Goal: Information Seeking & Learning: Learn about a topic

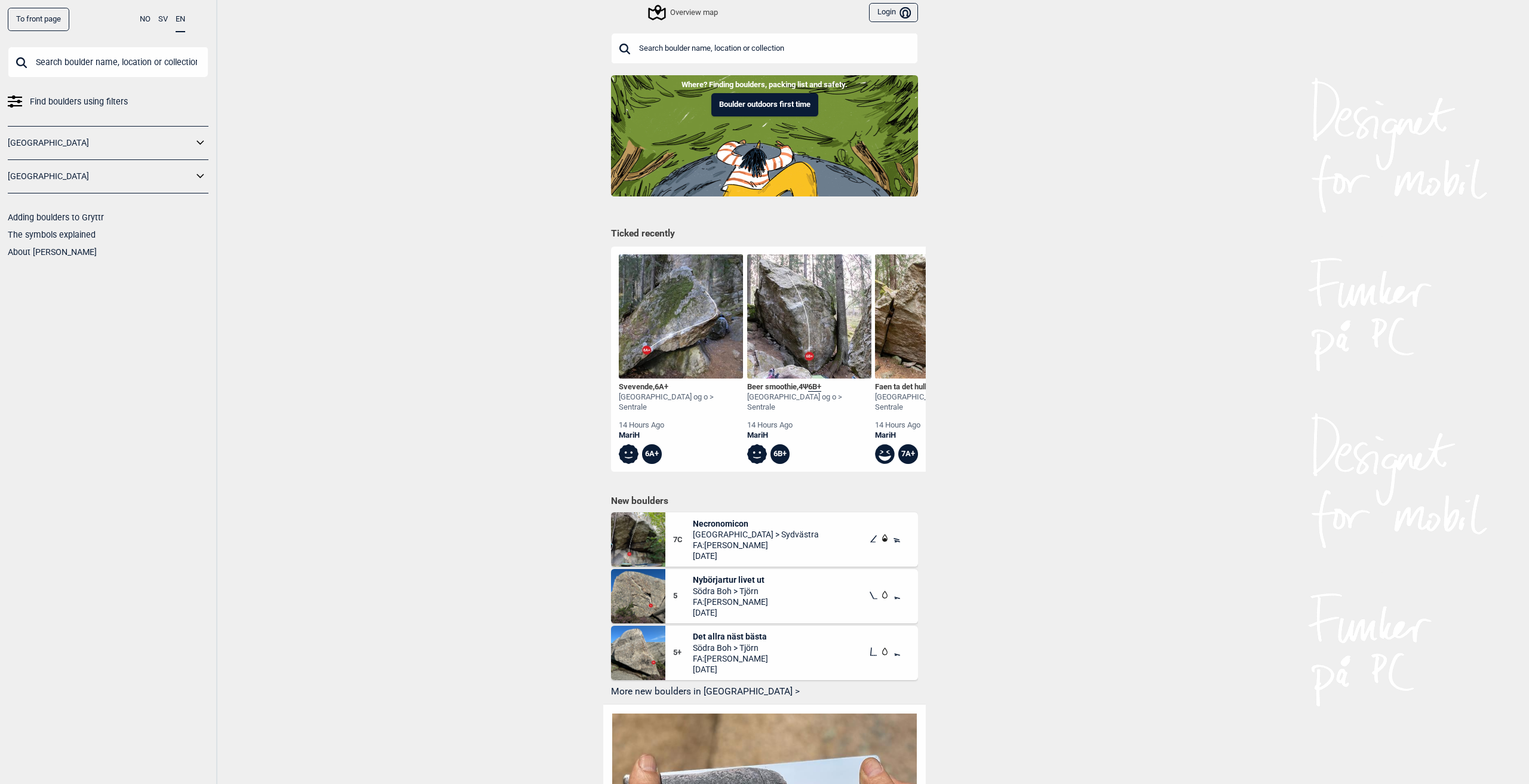
click at [95, 140] on link "[GEOGRAPHIC_DATA]" at bounding box center [101, 143] width 186 height 17
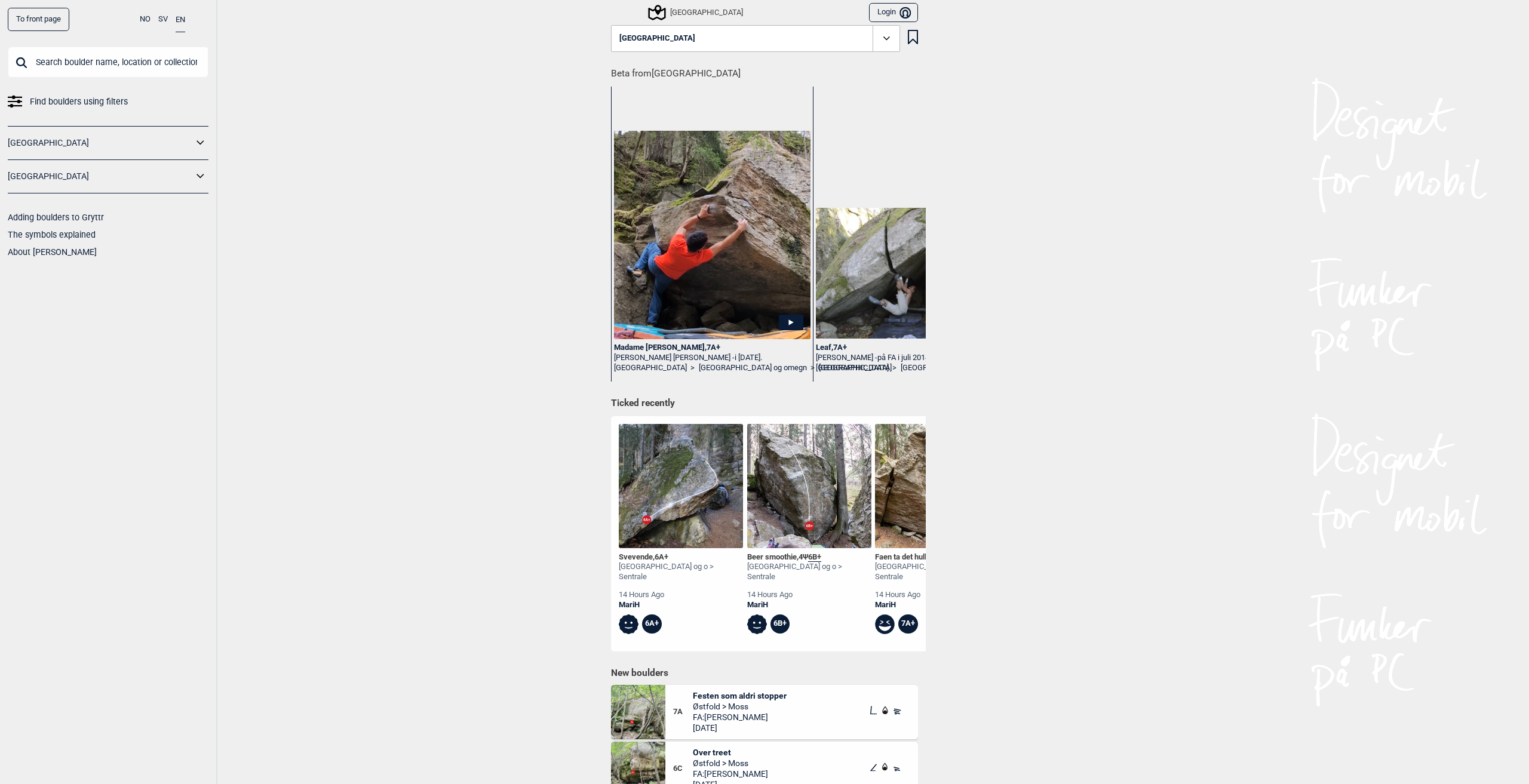
click at [884, 37] on icon at bounding box center [886, 38] width 7 height 3
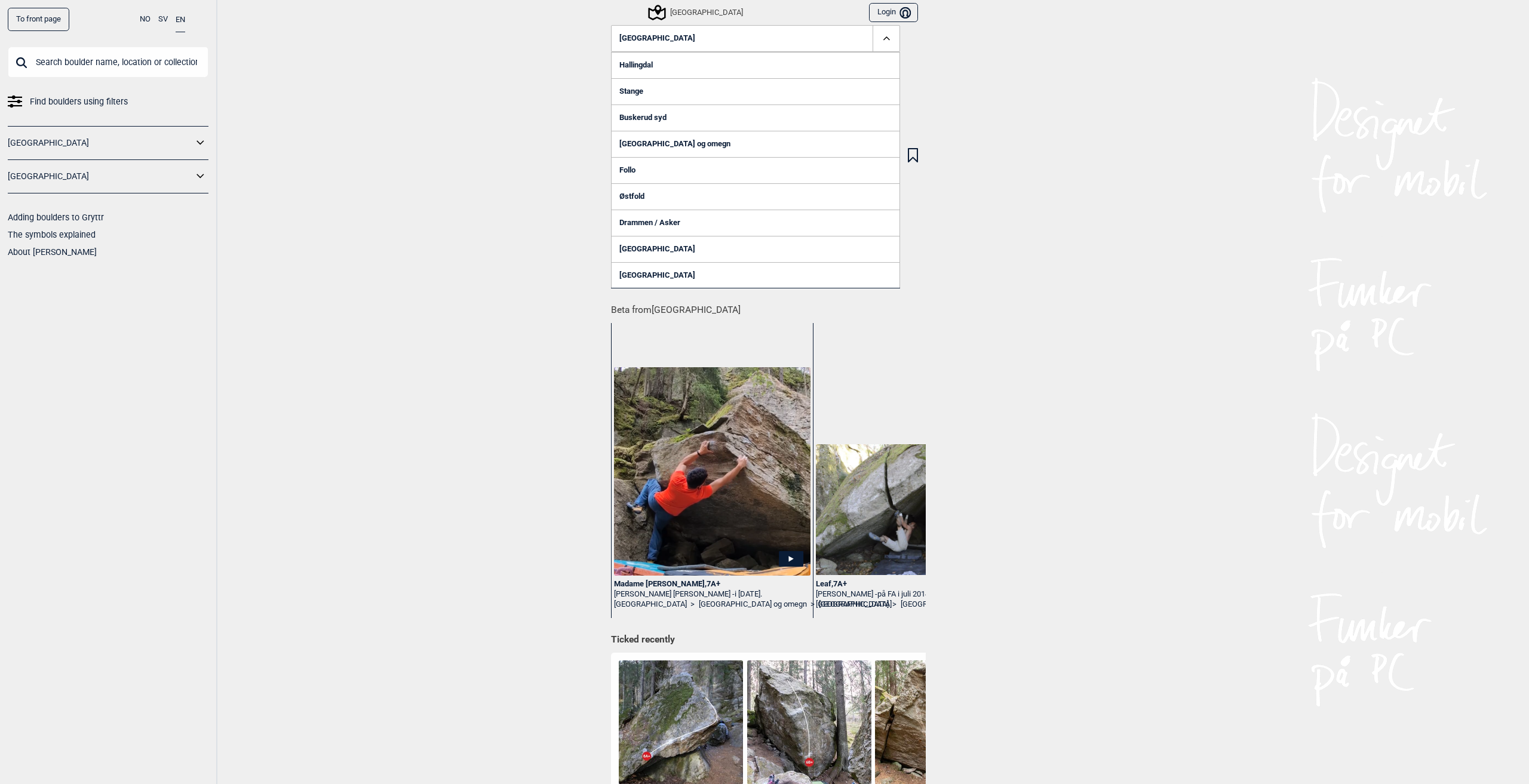
click at [884, 37] on icon at bounding box center [887, 39] width 14 height 14
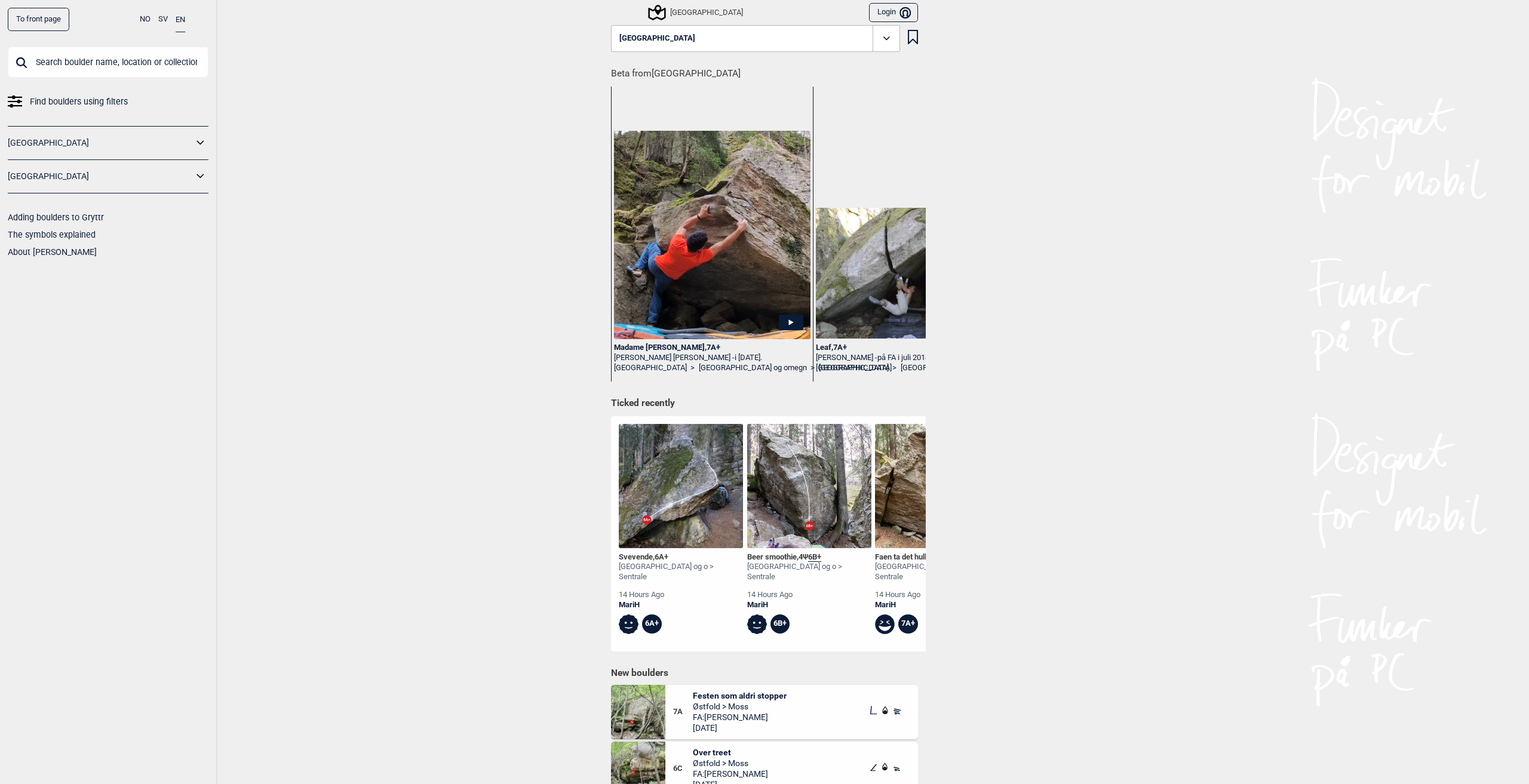
click at [912, 41] on icon at bounding box center [913, 36] width 10 height 15
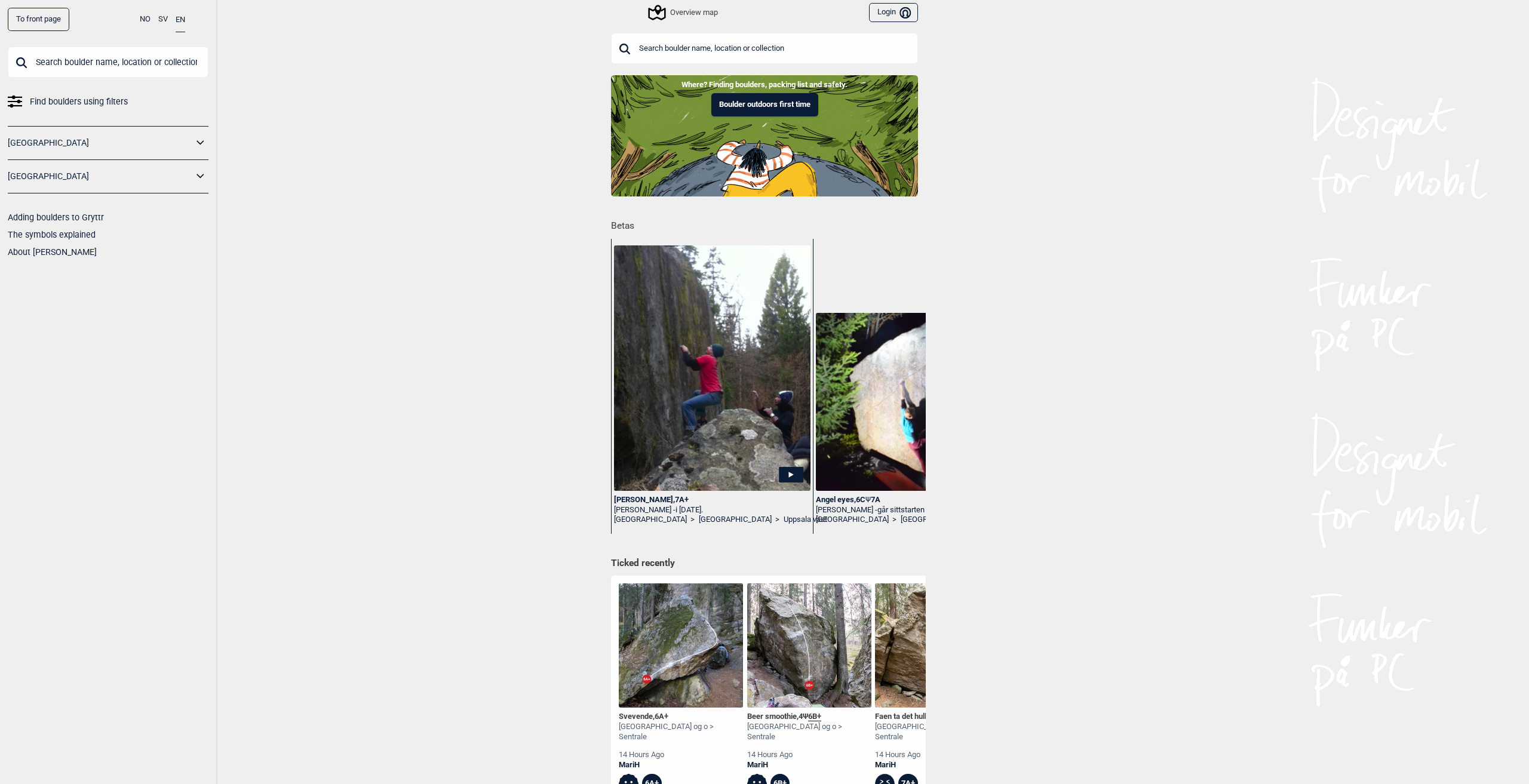
click at [689, 49] on input "text" at bounding box center [765, 49] width 307 height 31
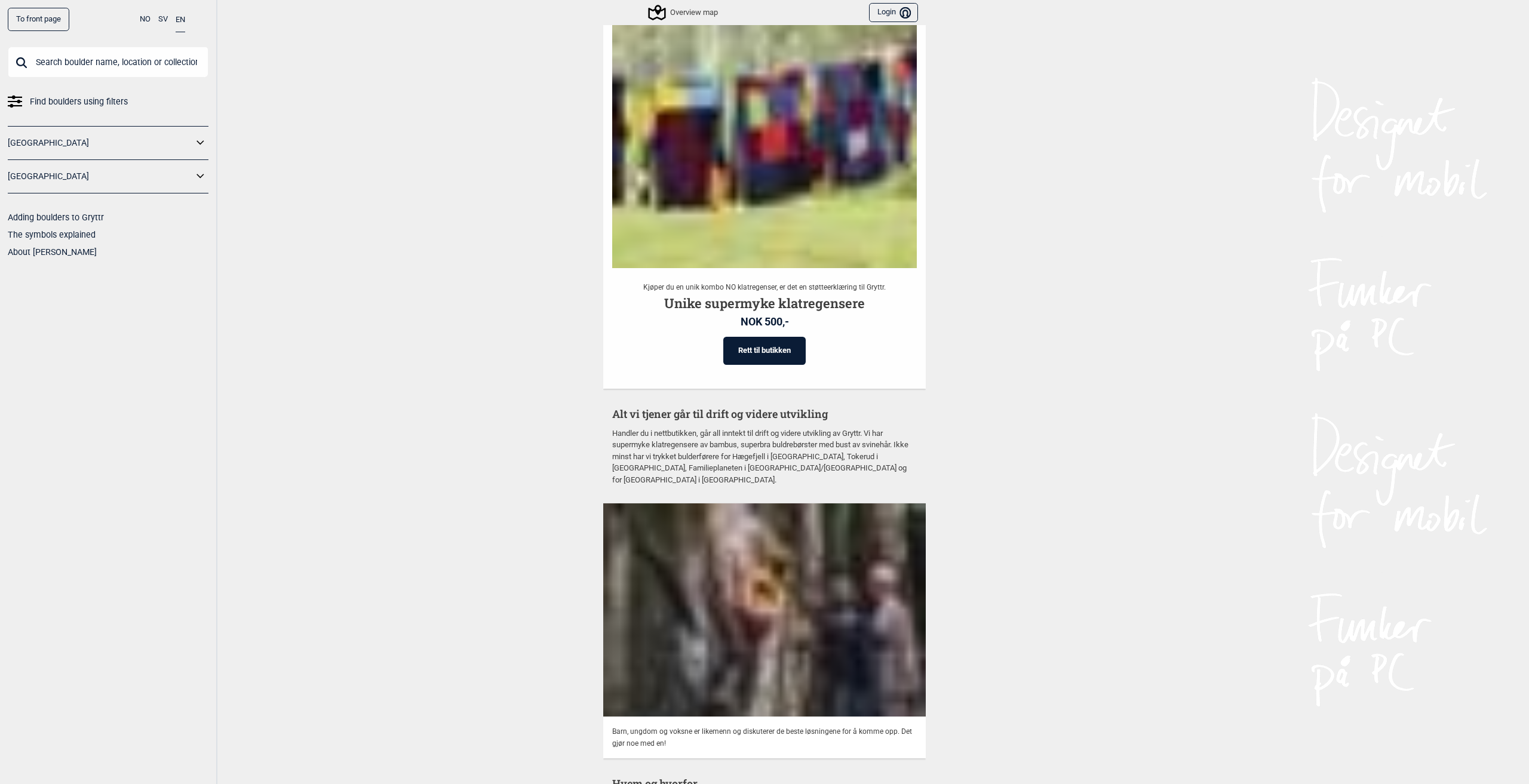
scroll to position [2775, 0]
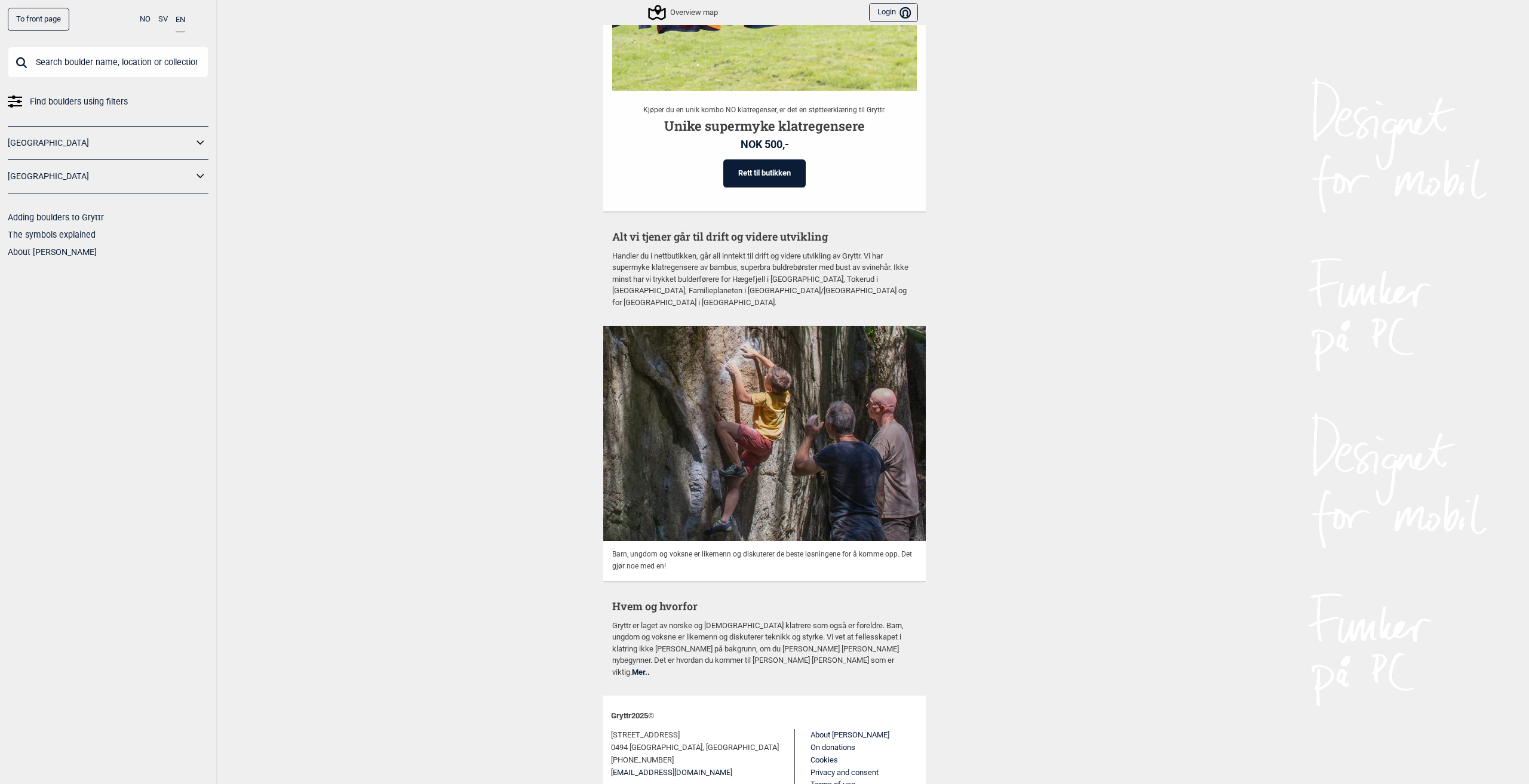
click at [106, 142] on link "[GEOGRAPHIC_DATA]" at bounding box center [101, 143] width 186 height 17
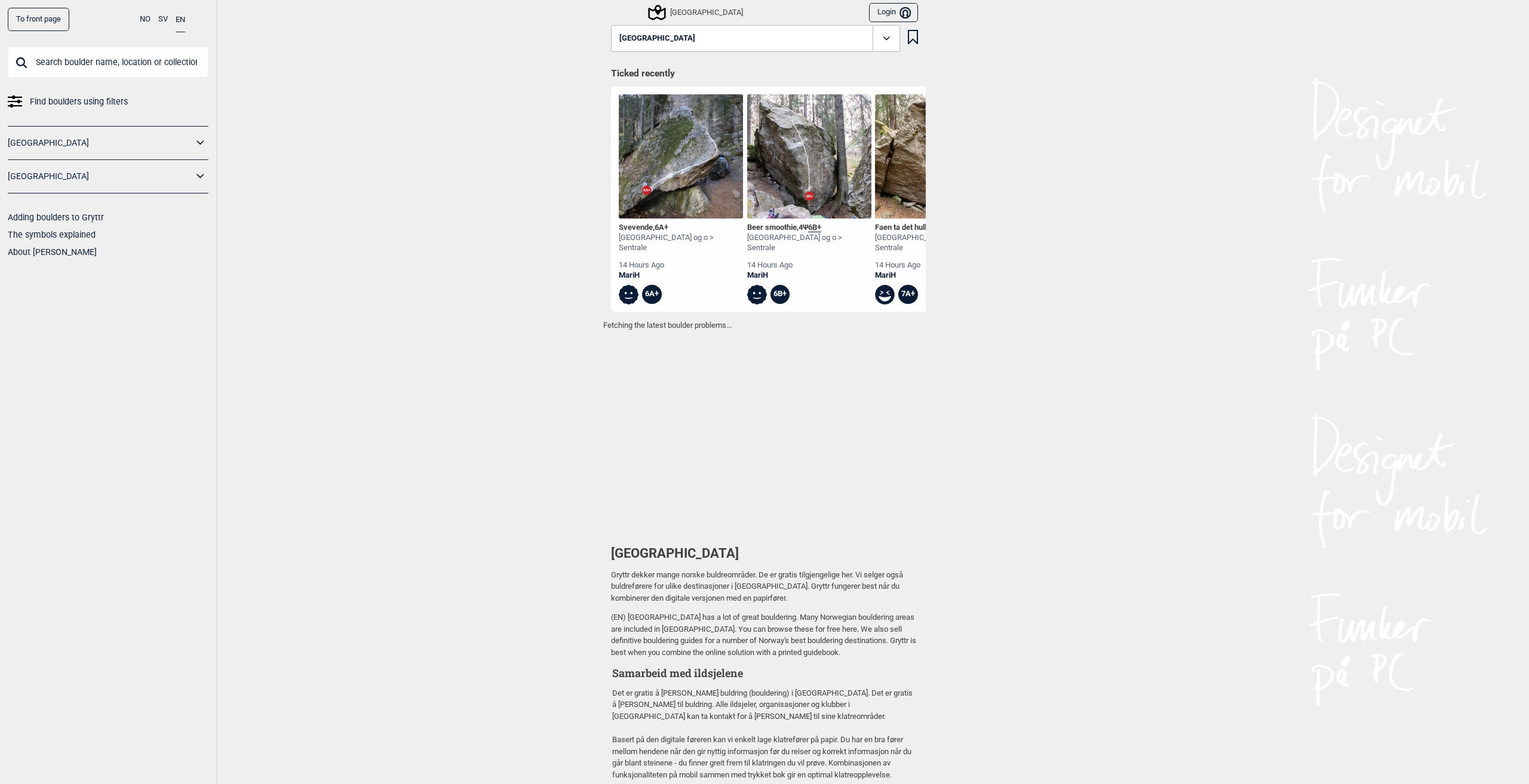
click at [110, 109] on span "Find boulders using filters" at bounding box center [78, 101] width 98 height 17
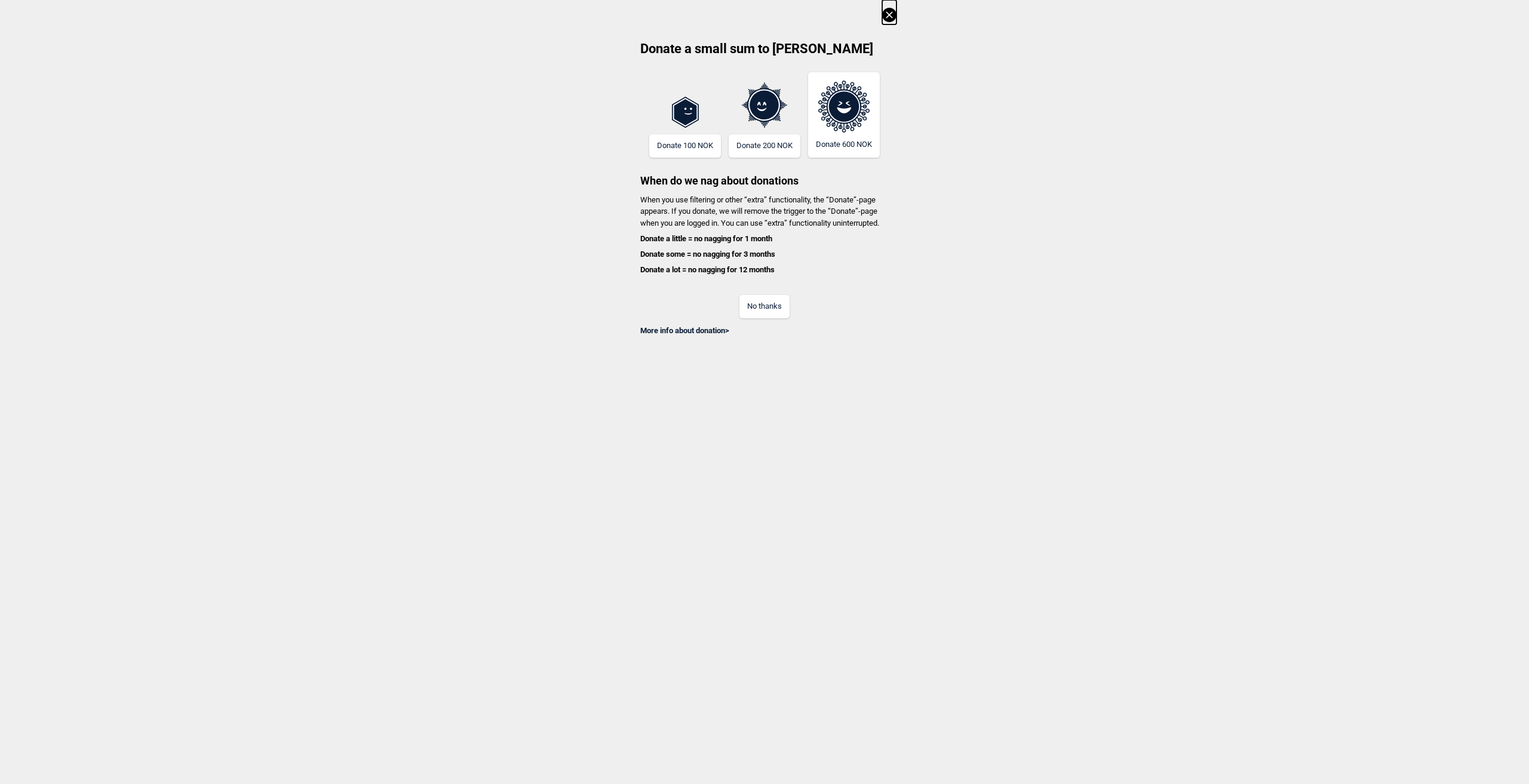
click at [768, 300] on button "No thanks" at bounding box center [765, 306] width 50 height 23
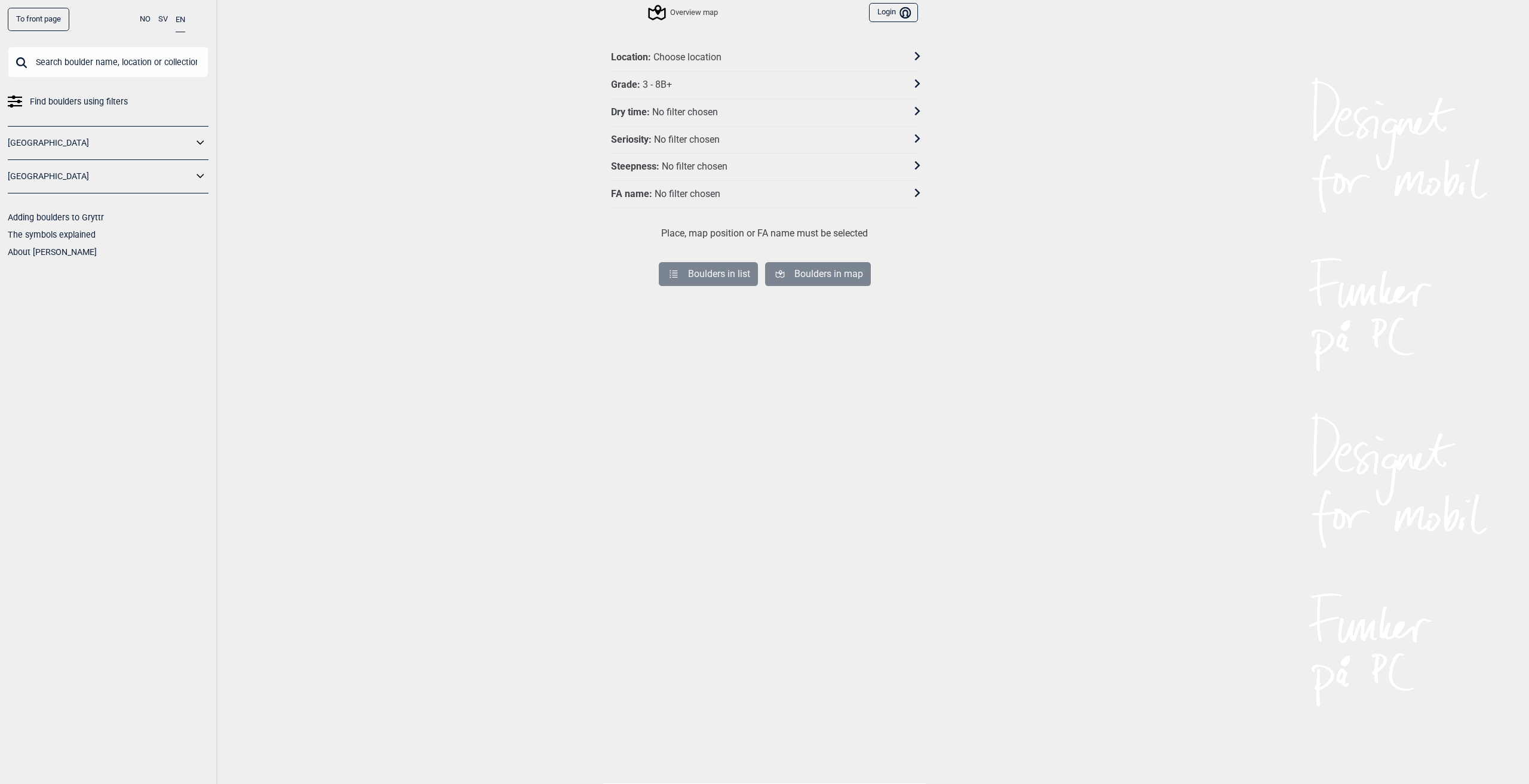
click at [905, 84] on div at bounding box center [911, 85] width 16 height 17
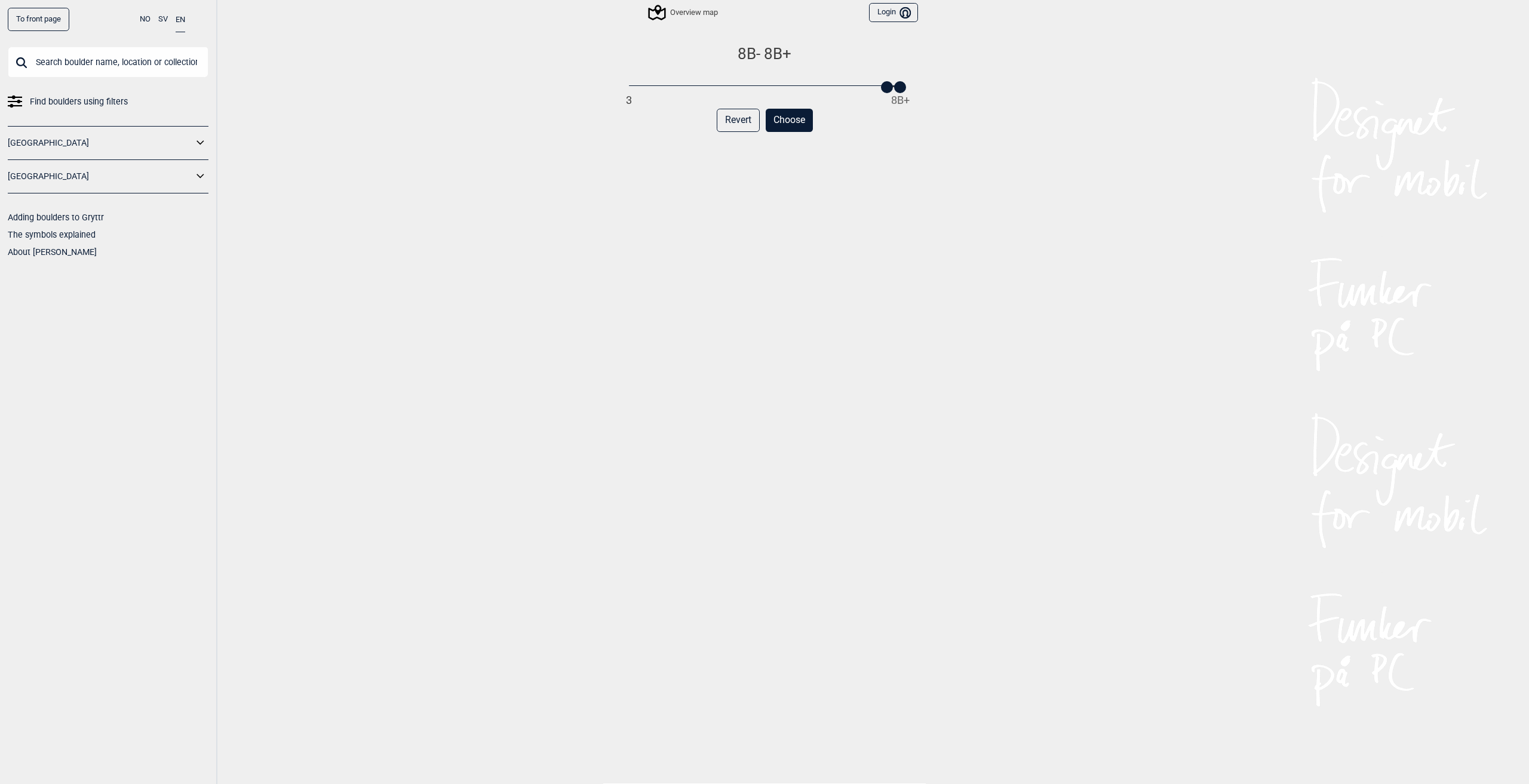
drag, startPoint x: 627, startPoint y: 86, endPoint x: 882, endPoint y: 95, distance: 255.2
click at [882, 95] on div "8B - 8B+ 3 8B+ Revert Choose" at bounding box center [765, 422] width 307 height 757
click at [791, 118] on button "Choose" at bounding box center [789, 120] width 47 height 23
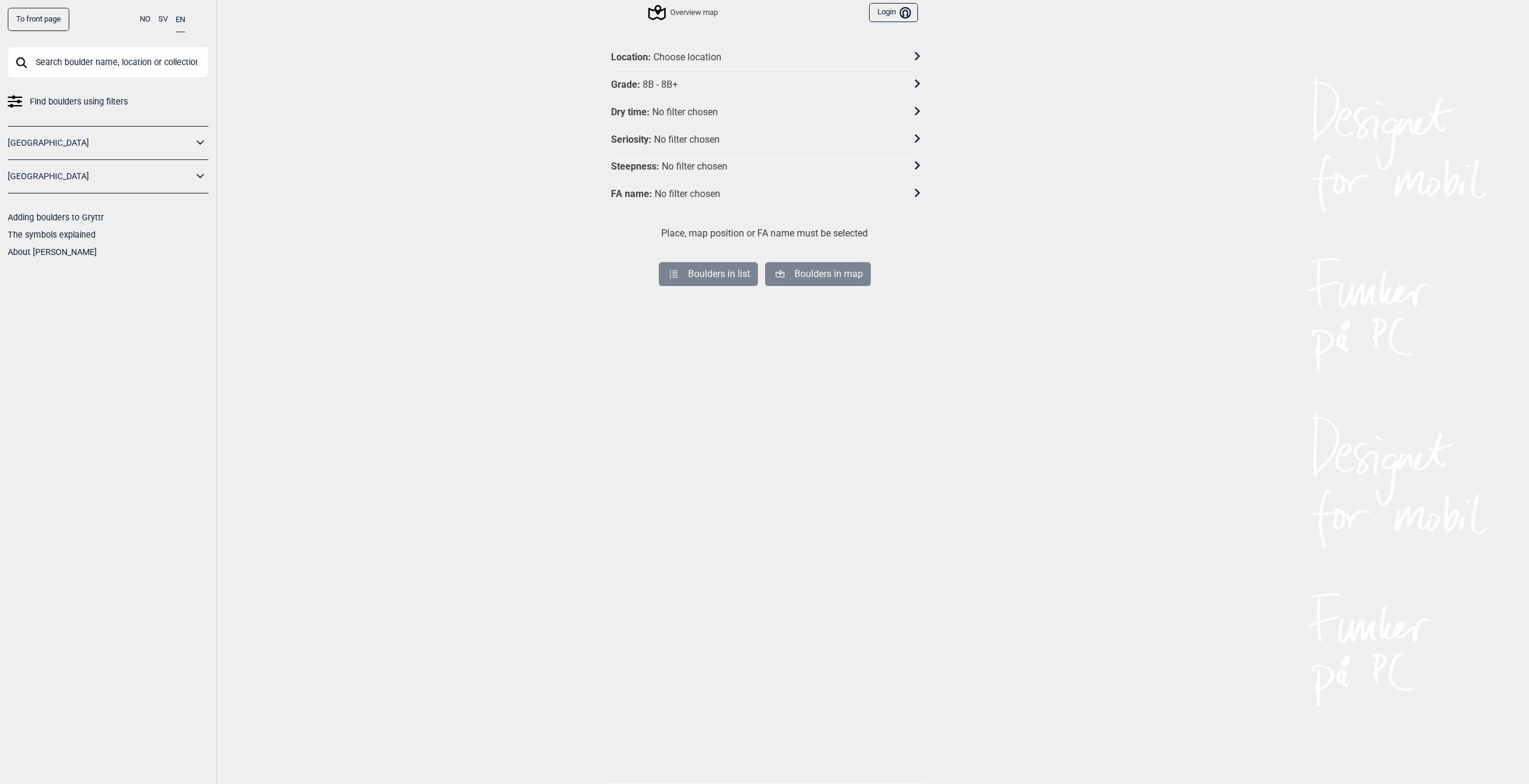
click at [711, 56] on div "Choose location" at bounding box center [688, 57] width 69 height 12
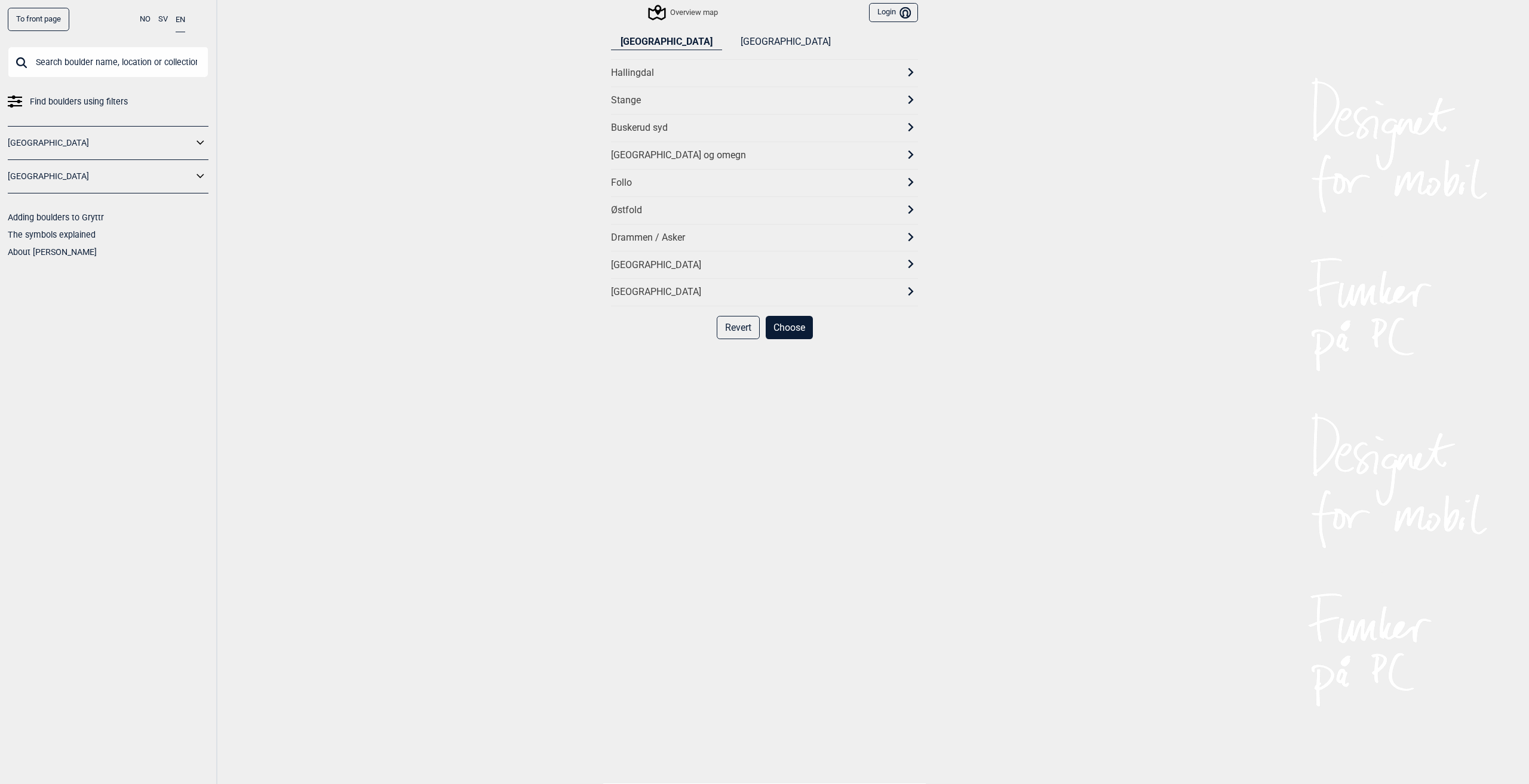
click at [654, 160] on div "[GEOGRAPHIC_DATA] og omegn" at bounding box center [754, 155] width 285 height 12
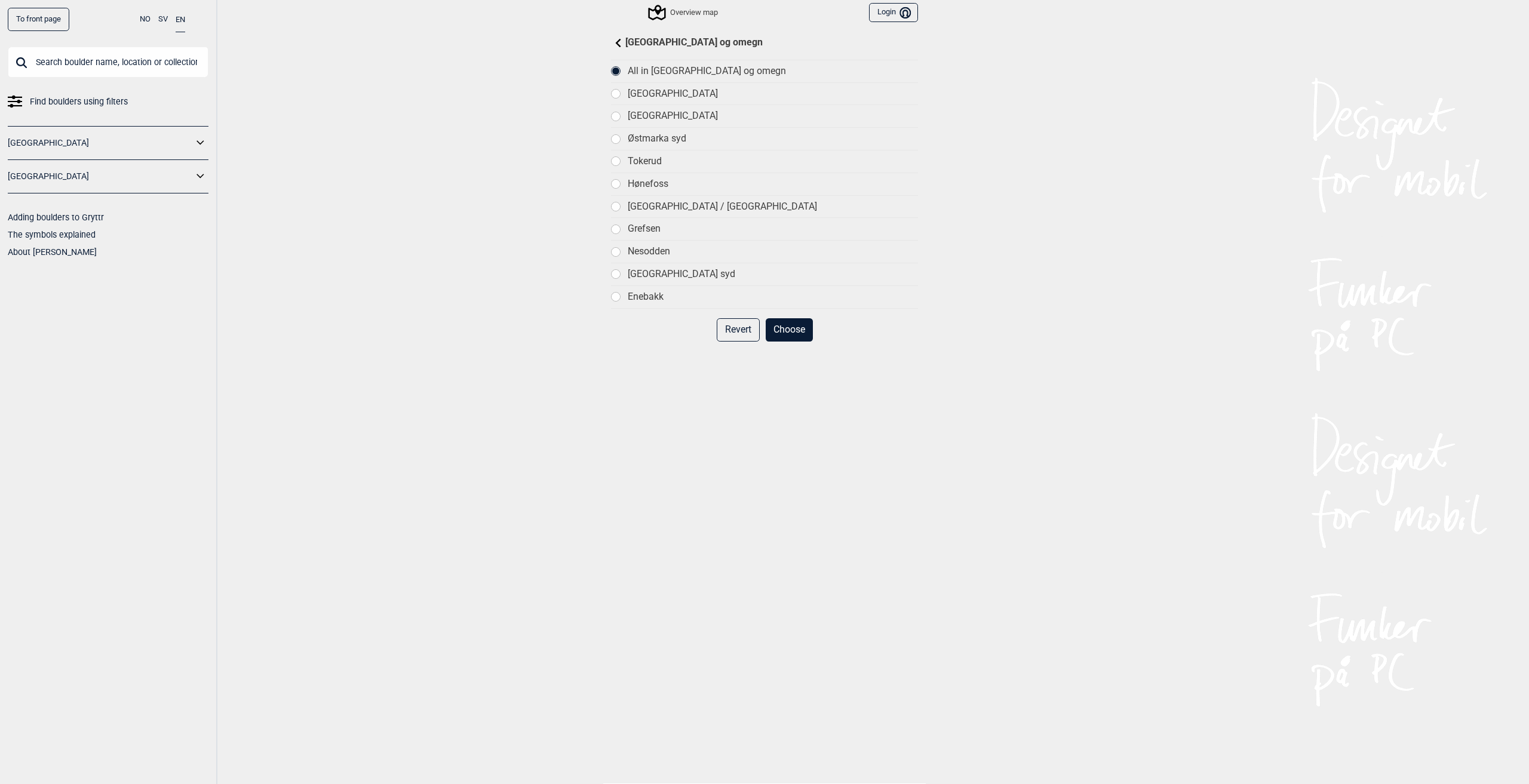
click at [776, 330] on button "Choose" at bounding box center [789, 330] width 47 height 23
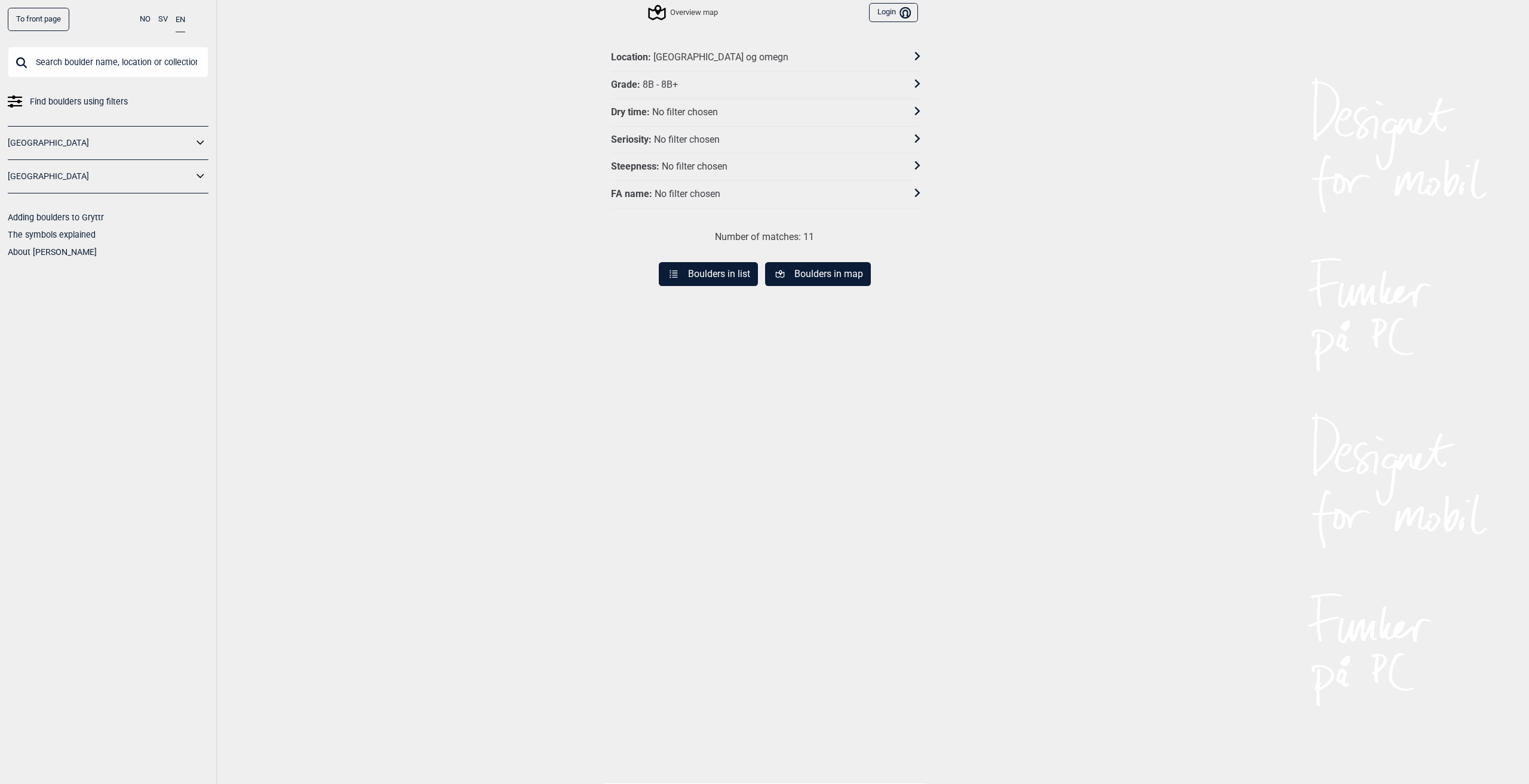
click at [794, 271] on button "Boulders in map" at bounding box center [818, 274] width 106 height 24
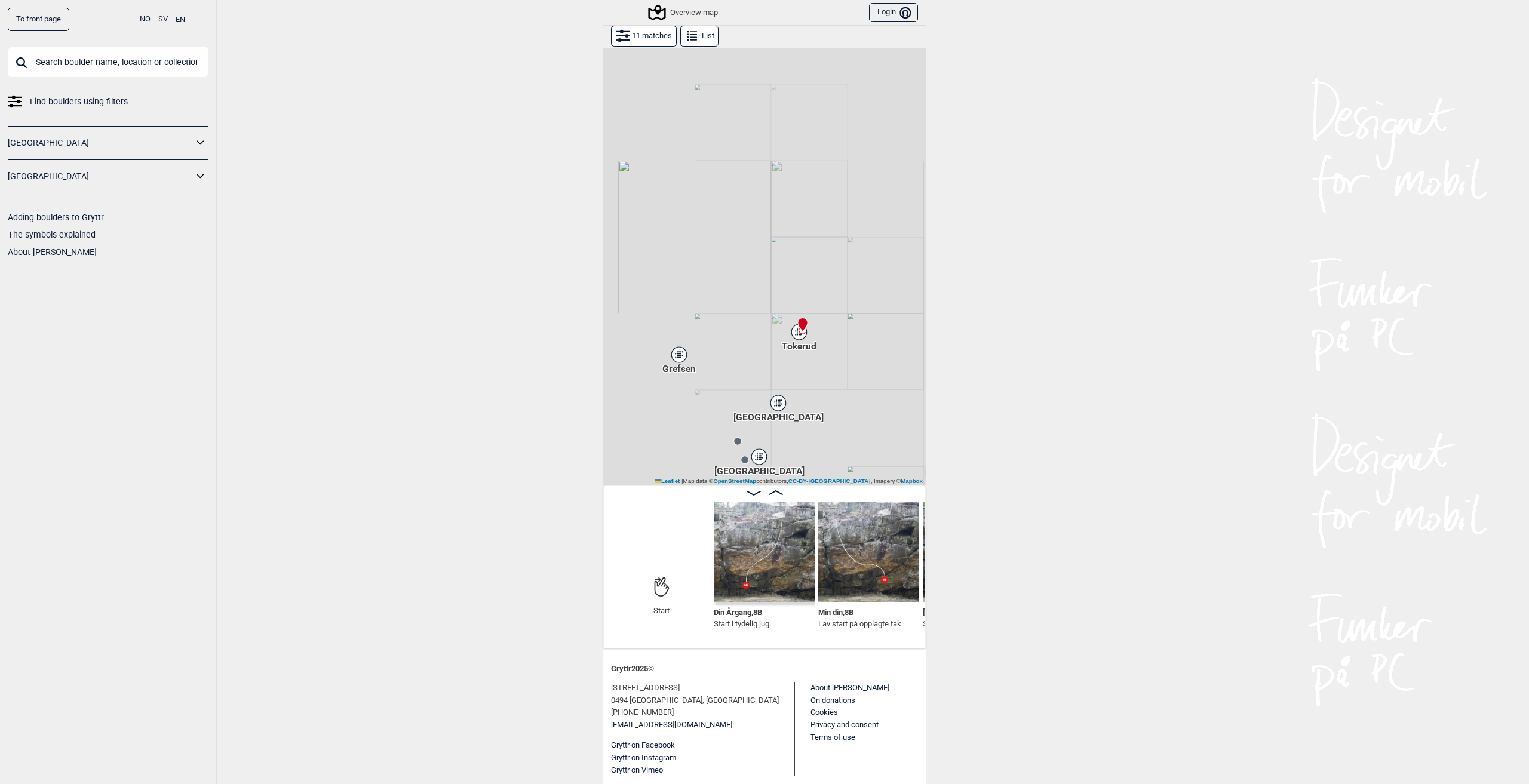
scroll to position [47, 0]
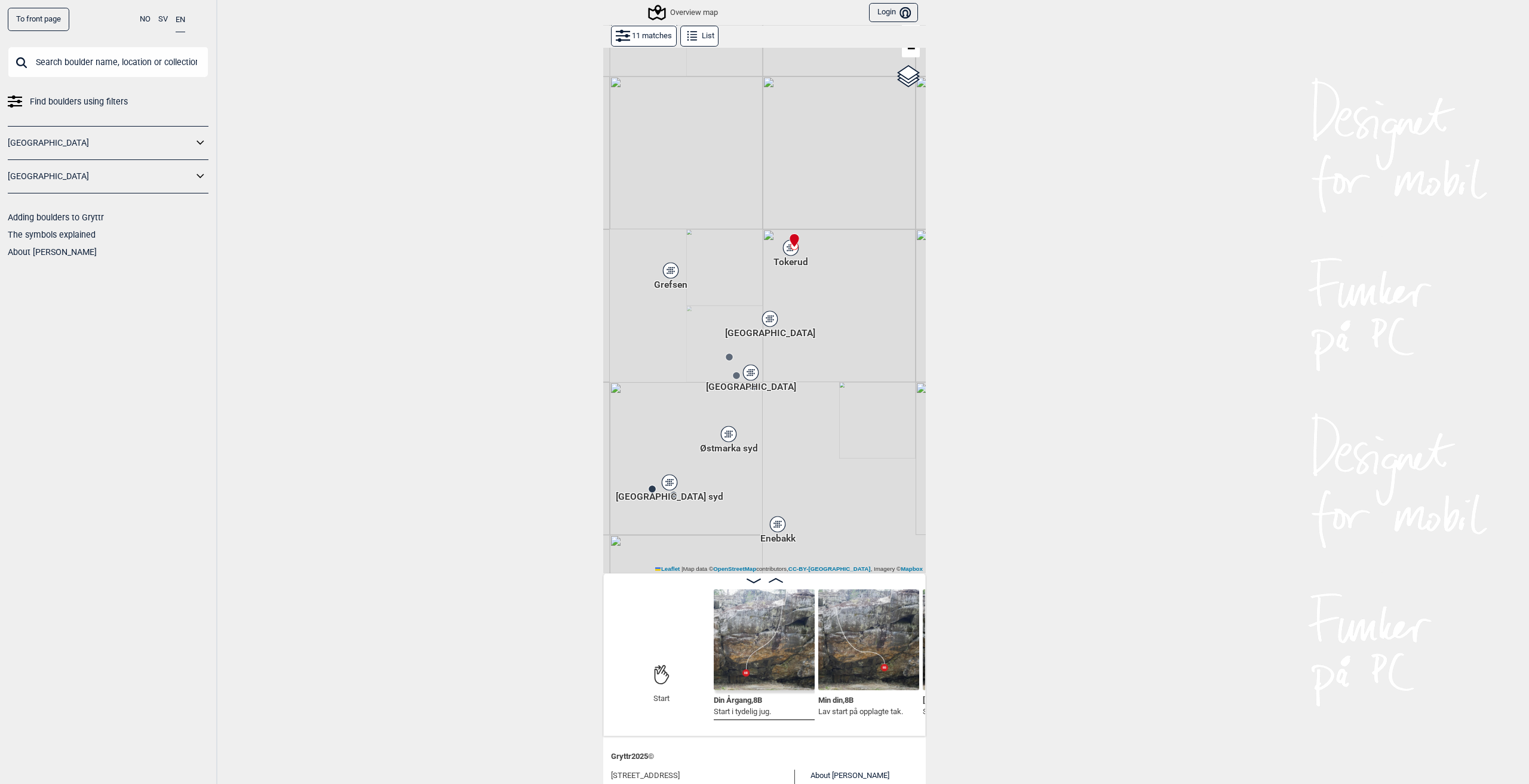
drag, startPoint x: 840, startPoint y: 397, endPoint x: 831, endPoint y: 222, distance: 175.2
click at [831, 223] on div "Gol [GEOGRAPHIC_DATA] Kolomoen [GEOGRAPHIC_DATA] [GEOGRAPHIC_DATA][PERSON_NAME]…" at bounding box center [765, 286] width 323 height 573
click at [774, 582] on icon at bounding box center [776, 581] width 15 height 5
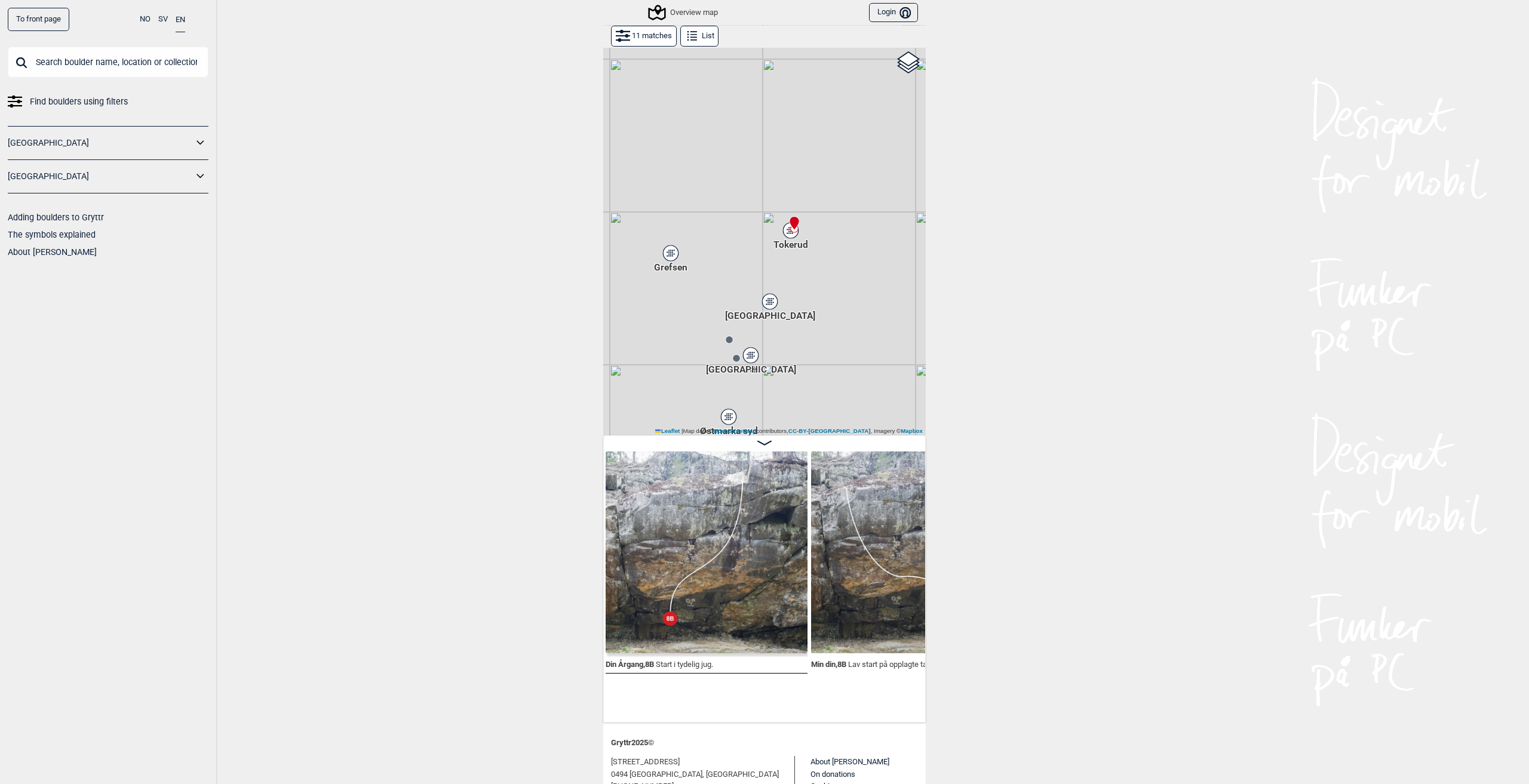
scroll to position [0, 0]
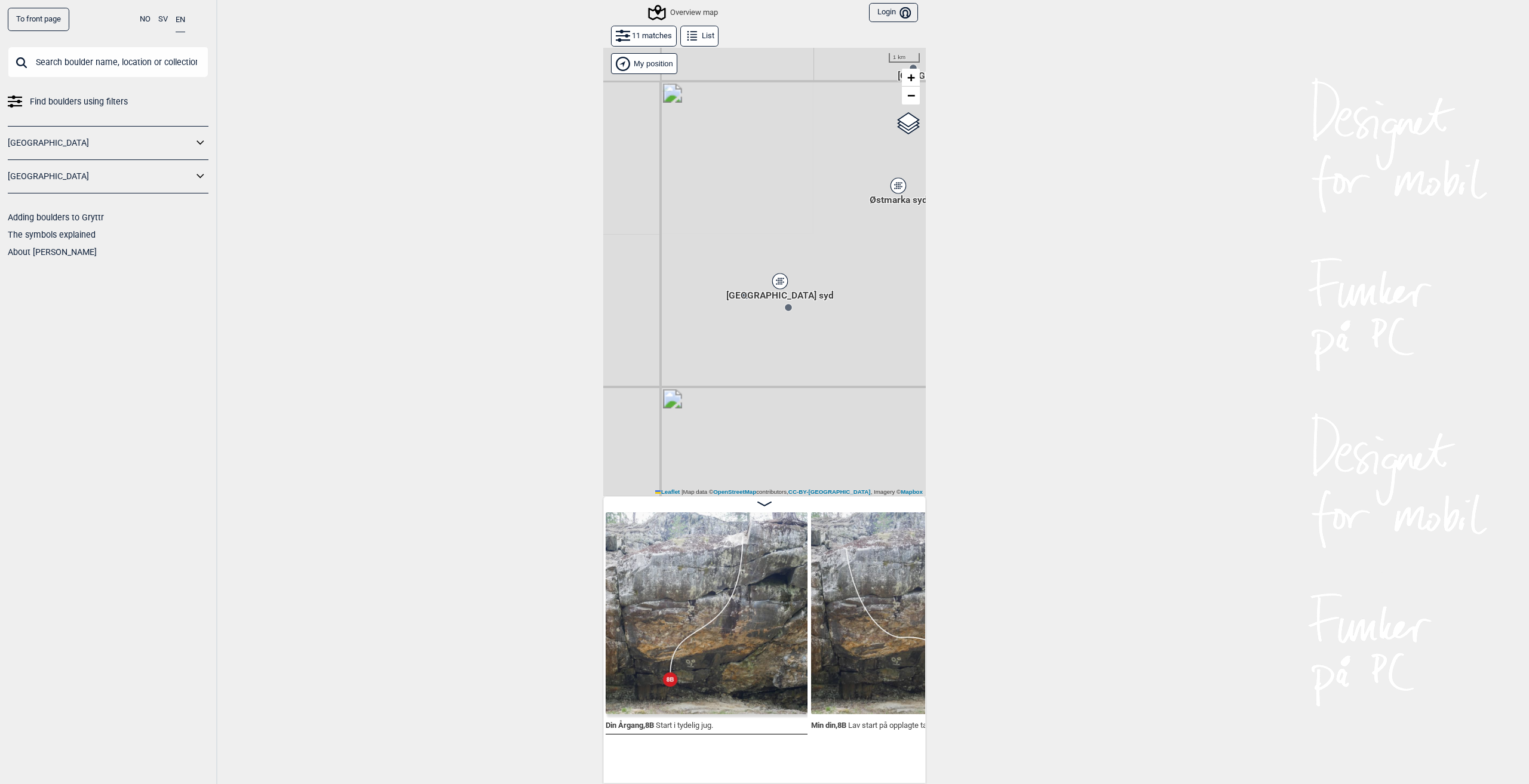
click at [744, 303] on div "Gol [GEOGRAPHIC_DATA] Kolomoen [GEOGRAPHIC_DATA] [GEOGRAPHIC_DATA][PERSON_NAME]…" at bounding box center [765, 271] width 323 height 449
click at [740, 303] on div "Gol [GEOGRAPHIC_DATA] Kolomoen [GEOGRAPHIC_DATA] [GEOGRAPHIC_DATA][PERSON_NAME]…" at bounding box center [765, 271] width 323 height 449
click at [786, 308] on circle at bounding box center [788, 308] width 7 height 7
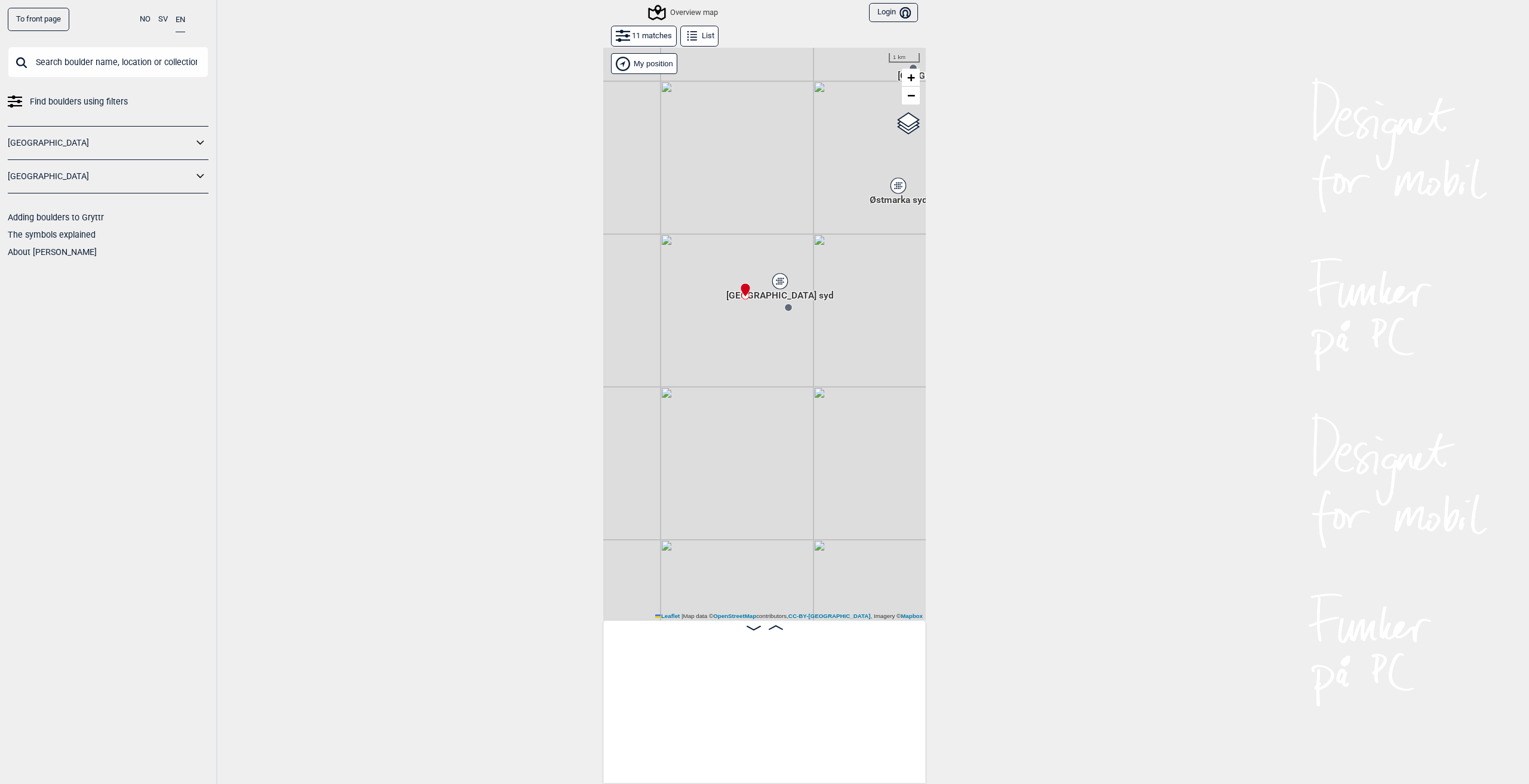
scroll to position [0, 1532]
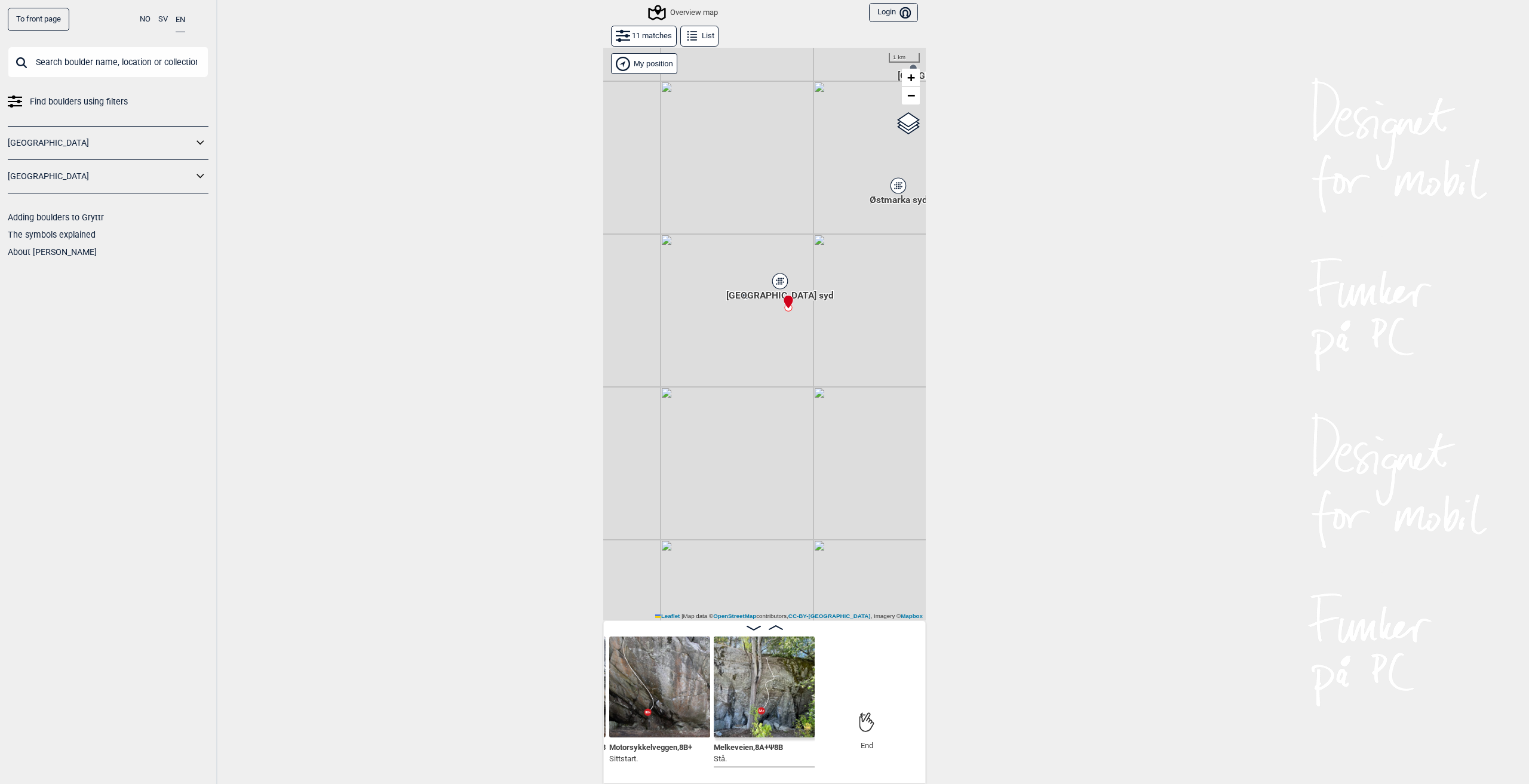
click at [776, 281] on div "[GEOGRAPHIC_DATA] syd" at bounding box center [780, 281] width 7 height 7
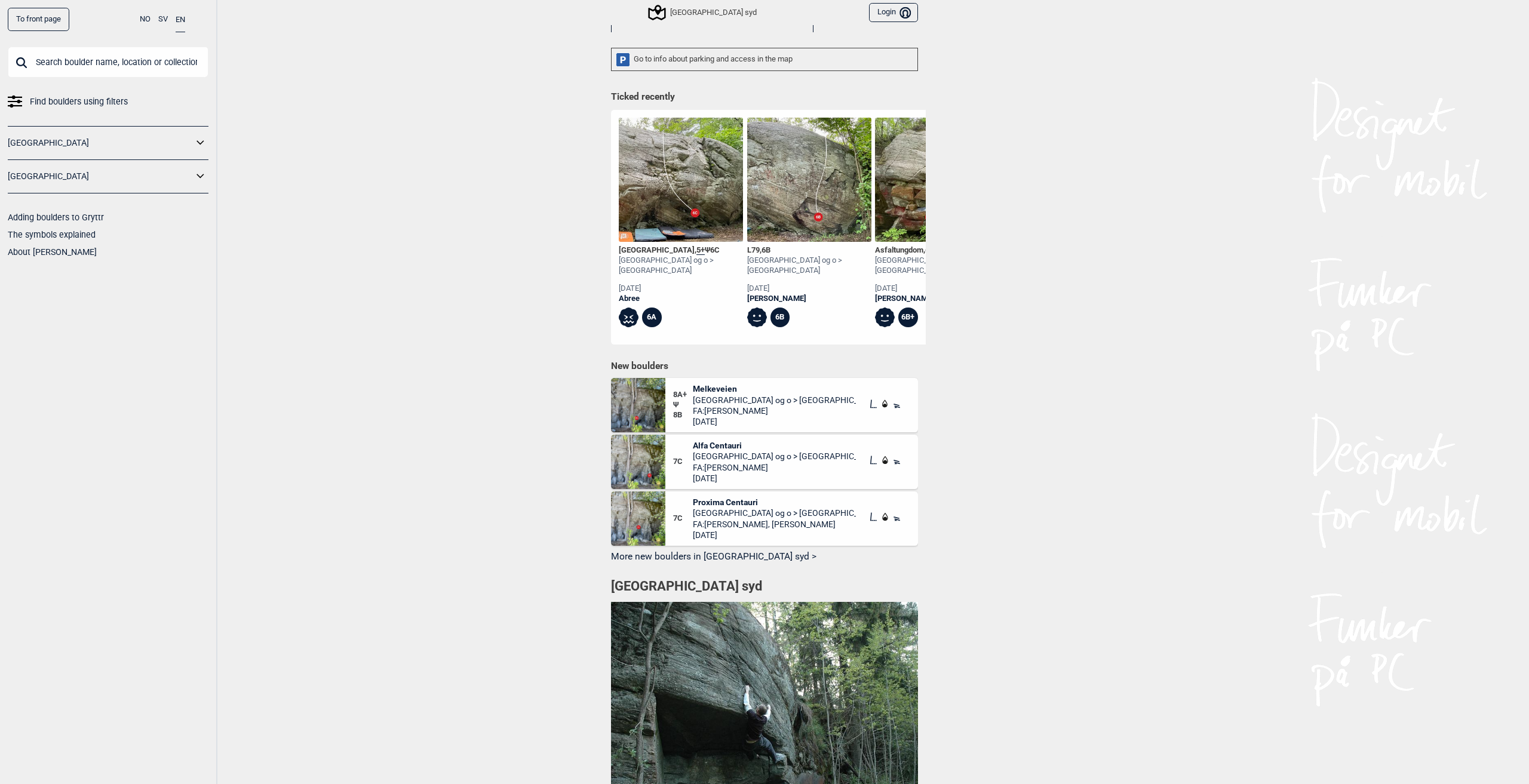
scroll to position [358, 0]
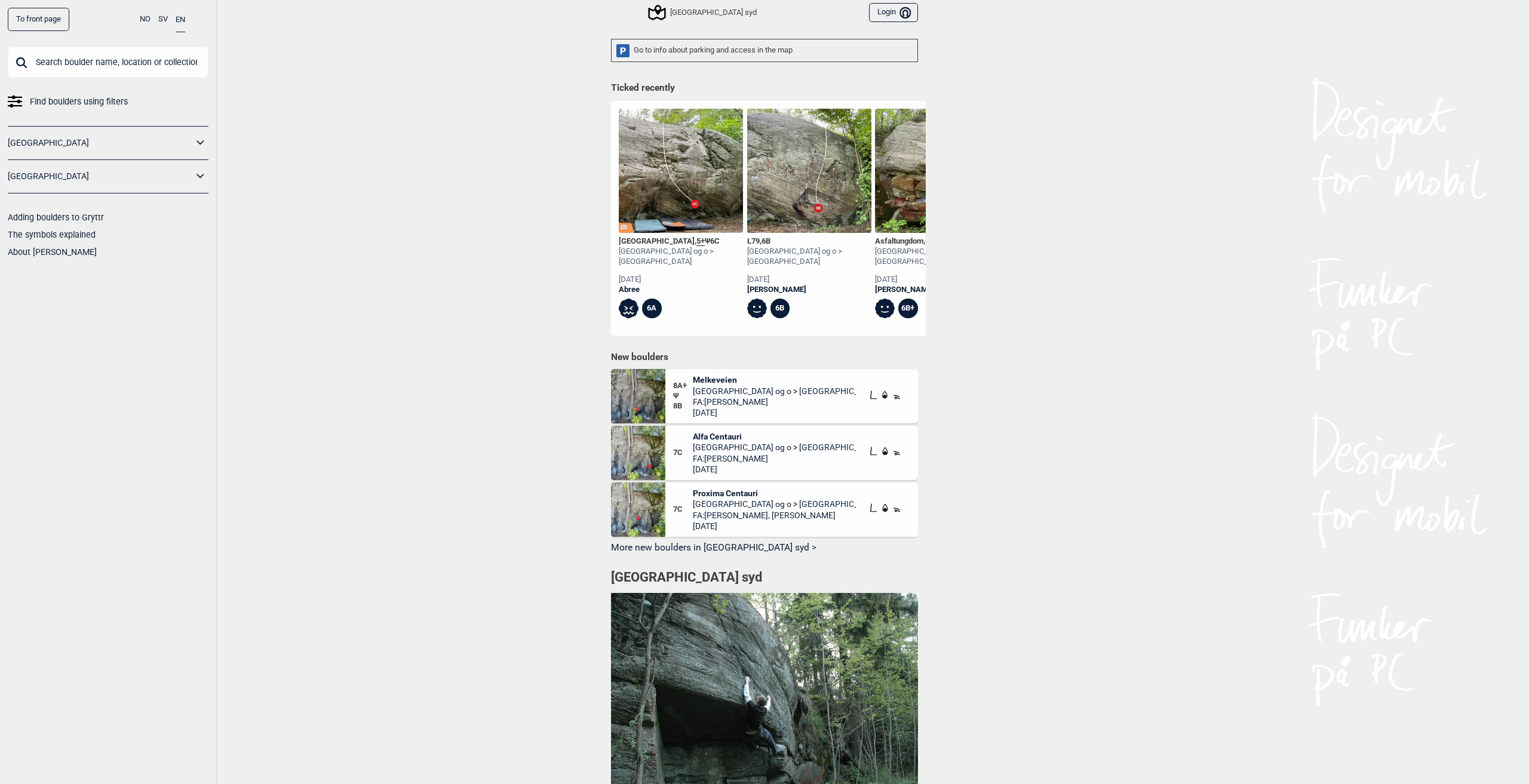
click at [696, 386] on span "[GEOGRAPHIC_DATA] og o > [GEOGRAPHIC_DATA]" at bounding box center [774, 391] width 164 height 10
click at [702, 367] on div at bounding box center [764, 392] width 1529 height 784
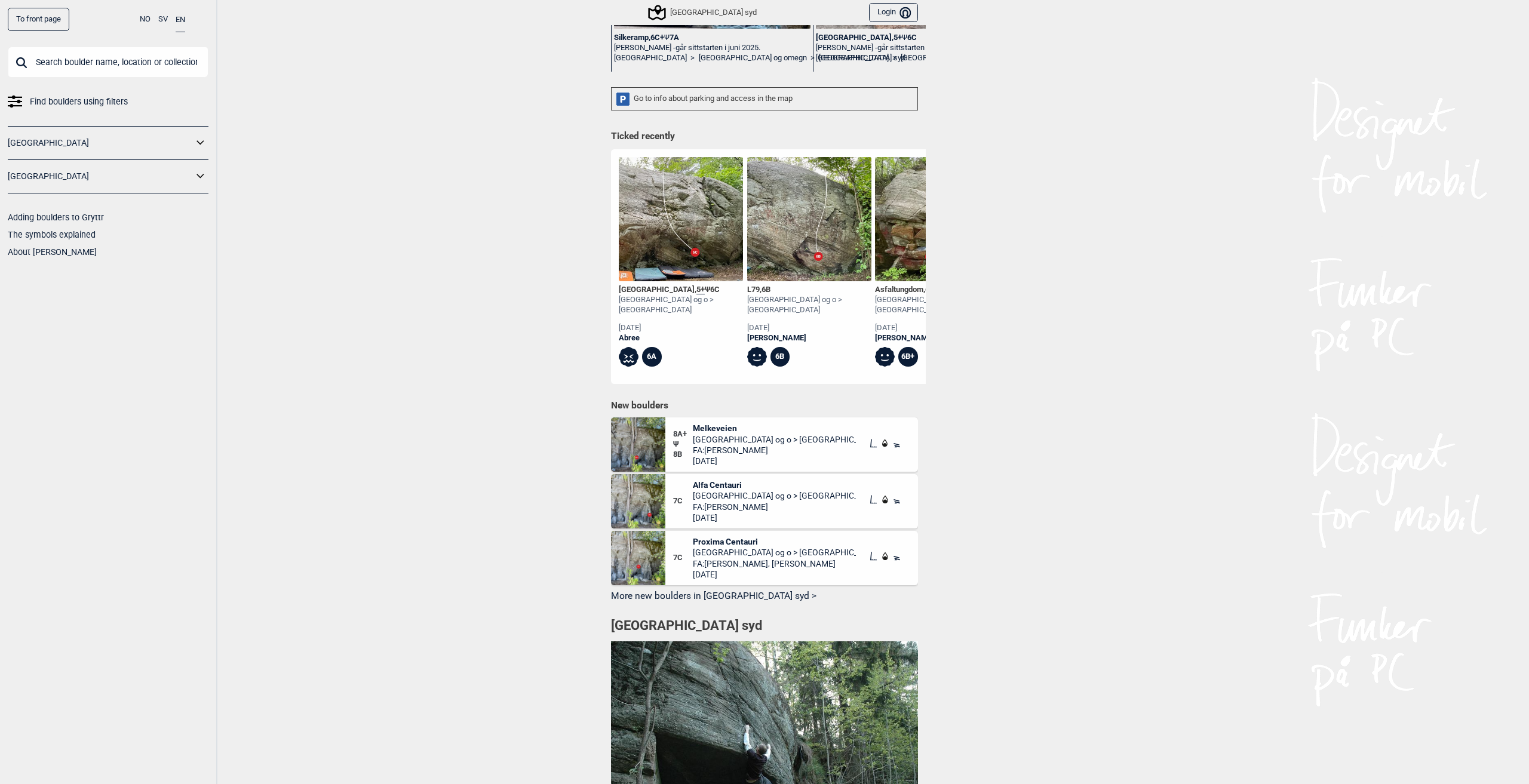
scroll to position [418, 0]
